Goal: Information Seeking & Learning: Get advice/opinions

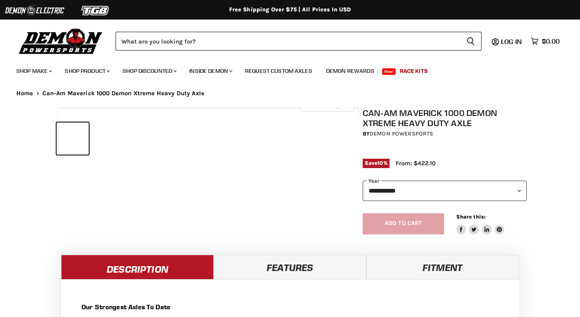
select select "******"
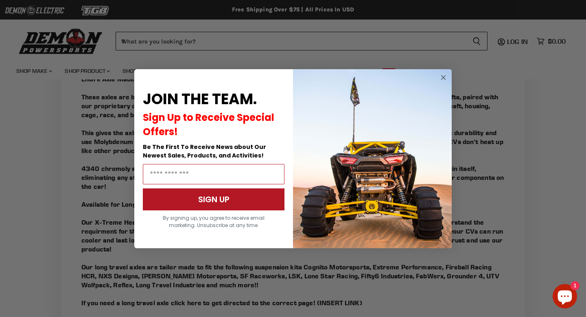
scroll to position [634, 0]
